Goal: Information Seeking & Learning: Compare options

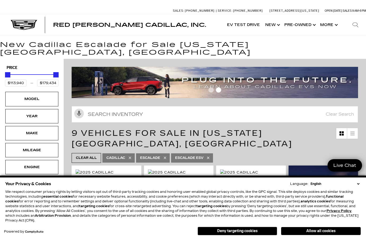
drag, startPoint x: 319, startPoint y: 228, endPoint x: 302, endPoint y: 222, distance: 18.3
click at [319, 228] on button "Allow all cookies" at bounding box center [320, 231] width 79 height 8
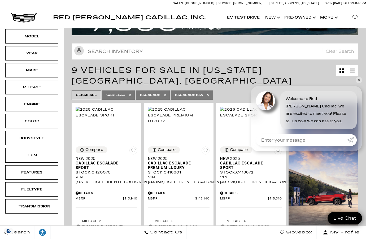
scroll to position [88, 0]
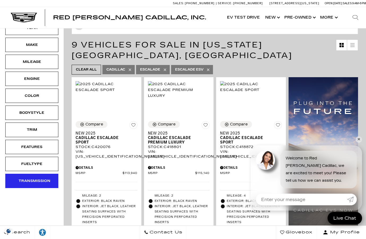
click at [32, 174] on div "Transmission" at bounding box center [31, 181] width 53 height 14
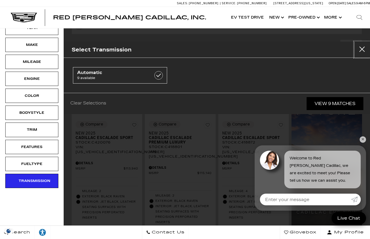
click at [360, 48] on button "close" at bounding box center [362, 50] width 16 height 16
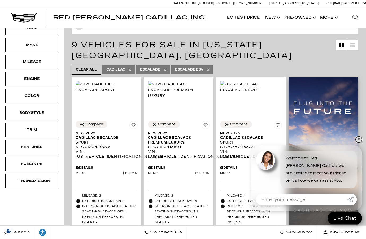
click at [358, 141] on link "✕" at bounding box center [358, 139] width 6 height 6
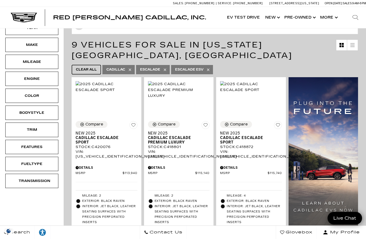
click at [89, 66] on span "Clear All" at bounding box center [86, 69] width 21 height 7
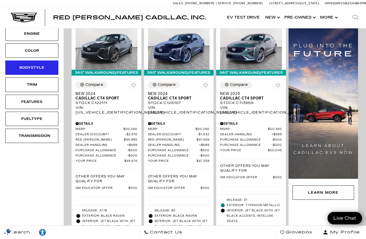
scroll to position [132, 0]
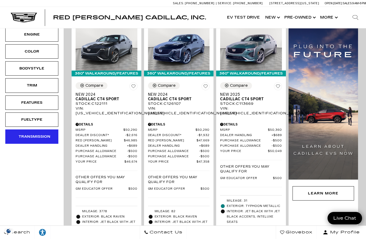
click at [29, 134] on div "Transmission" at bounding box center [32, 137] width 26 height 6
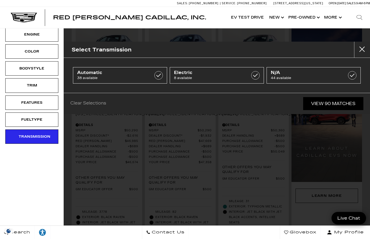
drag, startPoint x: 16, startPoint y: 181, endPoint x: 14, endPoint y: 179, distance: 3.0
click at [359, 51] on button "Close" at bounding box center [362, 50] width 16 height 16
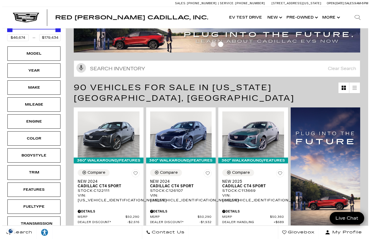
scroll to position [44, 0]
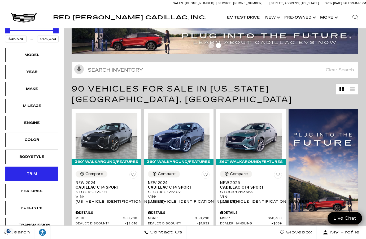
click at [33, 171] on div "Trim" at bounding box center [32, 174] width 26 height 6
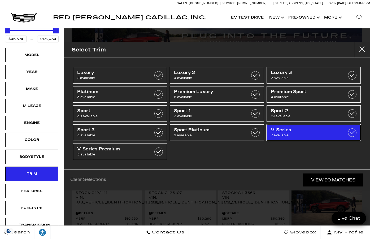
click at [296, 134] on span "7 available" at bounding box center [306, 134] width 73 height 5
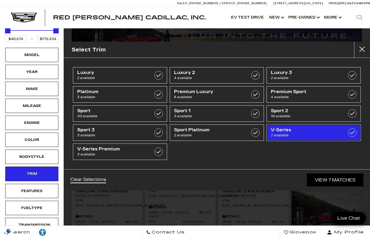
type input "$81,285"
checkbox input "true"
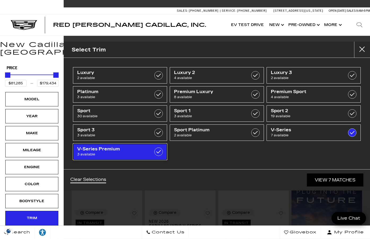
click at [138, 152] on span "3 available" at bounding box center [113, 154] width 73 height 5
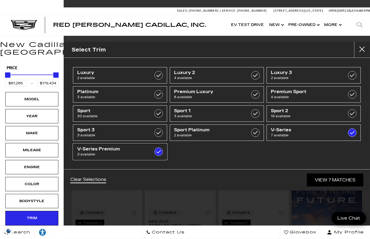
checkbox input "true"
click at [361, 47] on button "Close" at bounding box center [362, 50] width 16 height 16
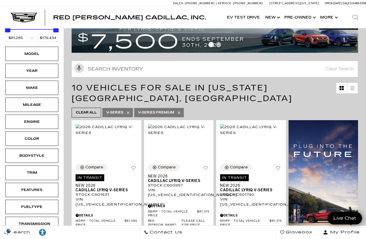
scroll to position [44, 0]
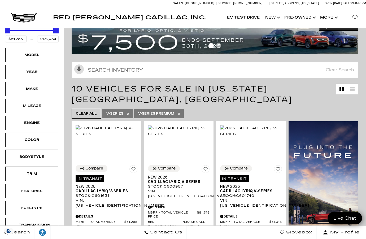
click at [98, 109] on link "Clear All" at bounding box center [86, 114] width 29 height 10
type input "$46,674"
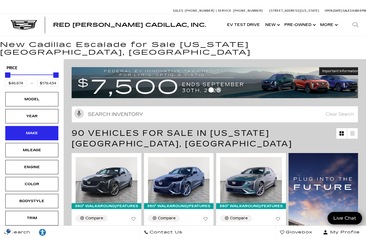
click at [38, 130] on div "Make" at bounding box center [32, 133] width 26 height 6
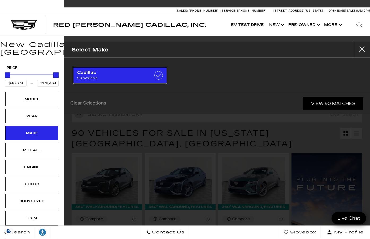
click at [96, 77] on span "90 available" at bounding box center [113, 77] width 73 height 5
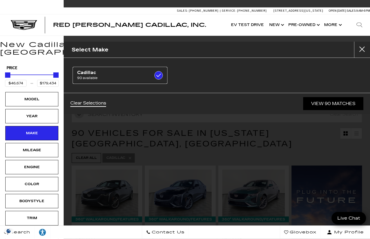
checkbox input "true"
drag, startPoint x: 358, startPoint y: 48, endPoint x: 354, endPoint y: 48, distance: 3.5
click at [358, 48] on button "Close" at bounding box center [362, 50] width 16 height 16
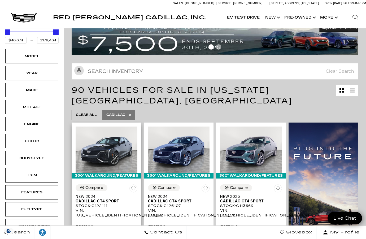
scroll to position [44, 0]
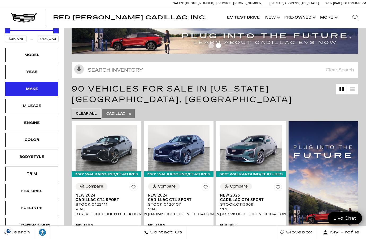
click at [39, 86] on div "Make" at bounding box center [32, 89] width 26 height 6
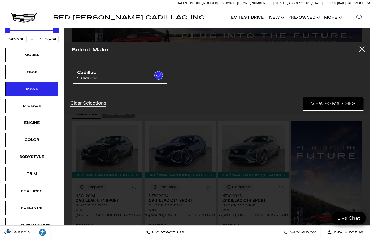
click at [312, 101] on link "View 90 Matches" at bounding box center [333, 103] width 60 height 13
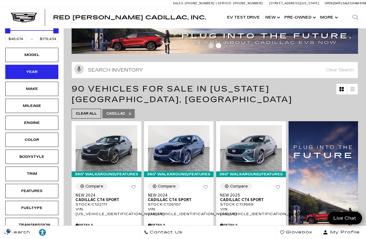
click at [50, 65] on div "Year" at bounding box center [31, 72] width 53 height 14
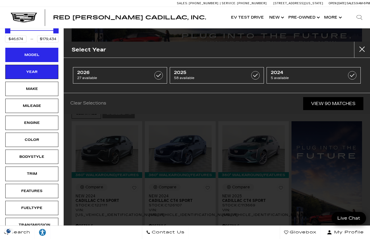
click at [36, 52] on div "Model" at bounding box center [32, 55] width 26 height 6
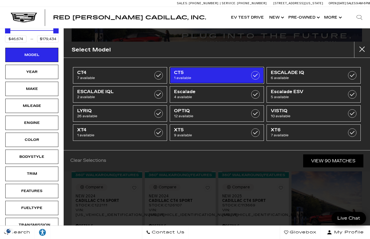
click at [221, 78] on span "1 available" at bounding box center [210, 77] width 73 height 5
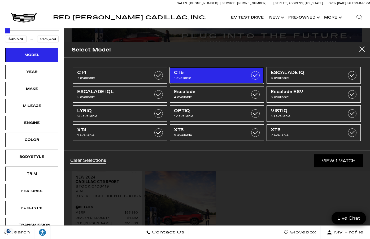
type input "$51,298"
checkbox input "true"
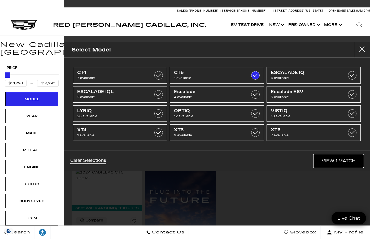
click at [337, 159] on link "View 1 Match" at bounding box center [338, 160] width 50 height 13
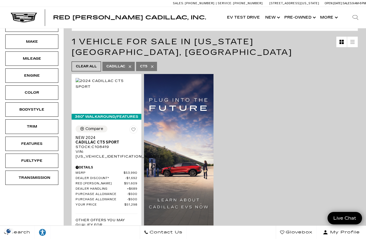
scroll to position [88, 0]
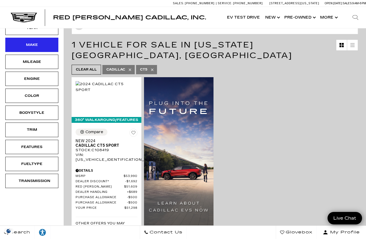
click at [34, 43] on div "Make" at bounding box center [31, 45] width 53 height 14
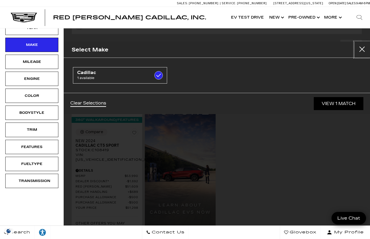
drag, startPoint x: 365, startPoint y: 45, endPoint x: 335, endPoint y: 61, distance: 33.7
click at [365, 45] on button "Close" at bounding box center [362, 50] width 16 height 16
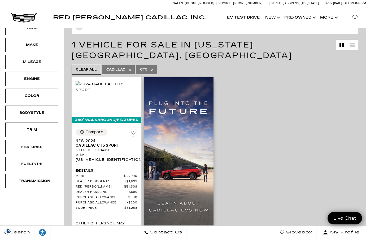
scroll to position [0, 0]
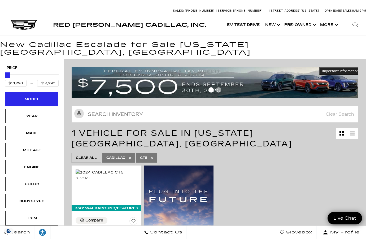
click at [41, 95] on div "Model" at bounding box center [31, 99] width 53 height 14
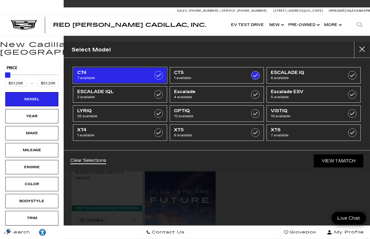
click at [130, 75] on span "7 available" at bounding box center [113, 77] width 73 height 5
type input "$46,674"
type input "$54,424"
checkbox input "true"
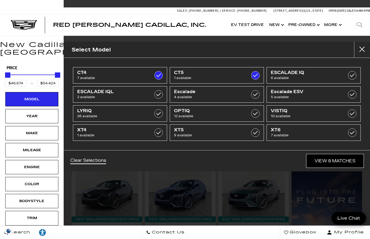
click at [331, 156] on link "View 8 Matches" at bounding box center [334, 160] width 57 height 13
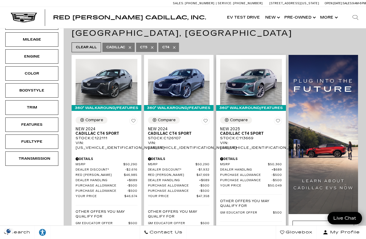
scroll to position [88, 0]
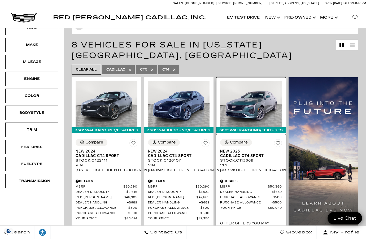
click at [243, 81] on img at bounding box center [251, 104] width 62 height 46
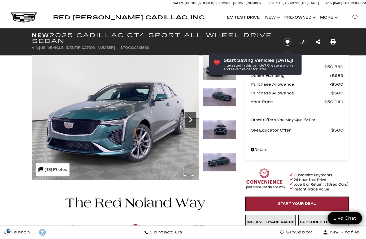
click at [195, 122] on icon "Next" at bounding box center [190, 119] width 11 height 11
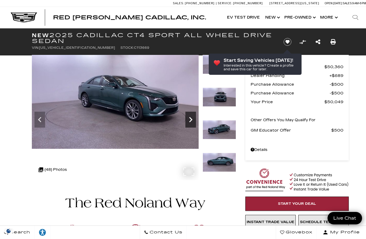
click at [195, 122] on icon "Next" at bounding box center [190, 119] width 11 height 11
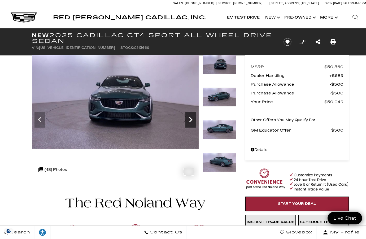
click at [195, 122] on icon "Next" at bounding box center [190, 119] width 11 height 11
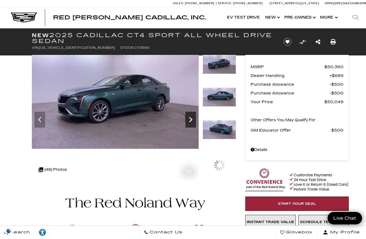
click at [195, 122] on icon "Next" at bounding box center [190, 119] width 11 height 11
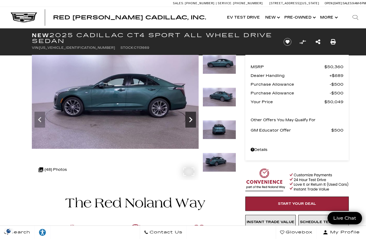
click at [195, 122] on icon "Next" at bounding box center [190, 119] width 11 height 11
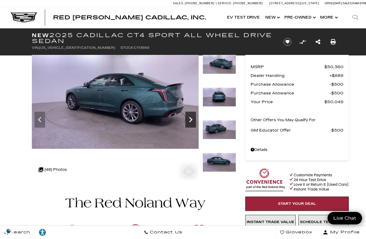
click at [195, 122] on icon "Next" at bounding box center [190, 119] width 11 height 11
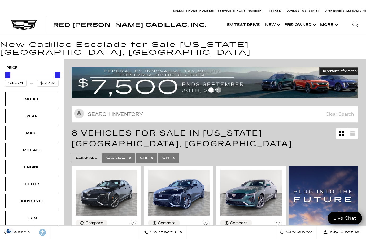
click at [174, 156] on icon at bounding box center [174, 158] width 4 height 4
type input "$51,298"
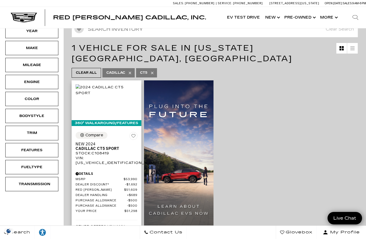
scroll to position [88, 0]
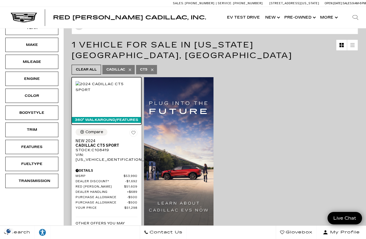
click at [117, 93] on img at bounding box center [107, 87] width 62 height 12
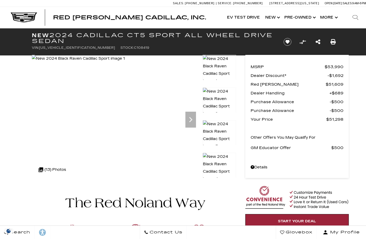
click at [191, 122] on icon "Next" at bounding box center [190, 119] width 11 height 11
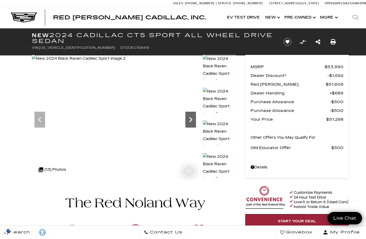
click at [191, 122] on icon "Next" at bounding box center [190, 119] width 11 height 11
click at [214, 162] on img at bounding box center [218, 168] width 33 height 30
